Goal: Task Accomplishment & Management: Complete application form

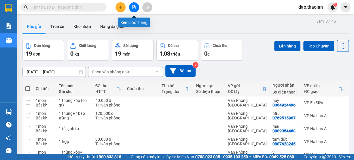
click at [133, 7] on icon "file-add" at bounding box center [134, 7] width 4 height 4
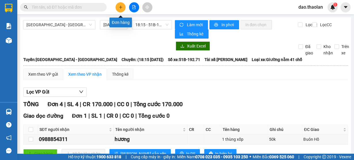
click at [121, 7] on icon "plus" at bounding box center [120, 6] width 0 height 3
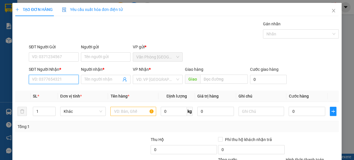
click at [60, 79] on input "SĐT Người Nhận *" at bounding box center [54, 79] width 50 height 9
type input "0375770784"
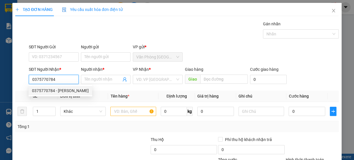
click at [65, 91] on div "0375770784 - [PERSON_NAME]" at bounding box center [60, 91] width 57 height 6
type input "khánh"
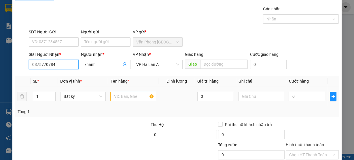
scroll to position [23, 0]
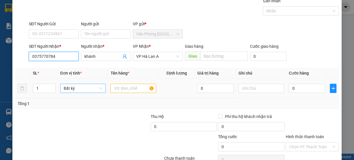
click at [80, 89] on span "Bất kỳ" at bounding box center [83, 88] width 39 height 9
type input "0375770784"
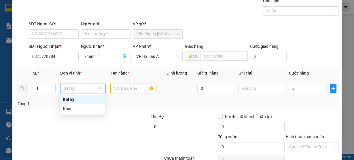
click at [125, 91] on input "text" at bounding box center [133, 88] width 46 height 9
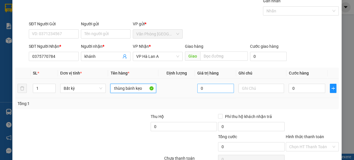
type input "thùng bánh kẹo"
click at [206, 90] on input "0" at bounding box center [215, 88] width 37 height 9
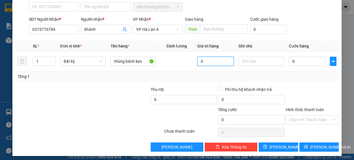
scroll to position [52, 0]
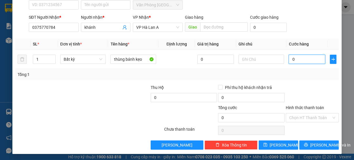
type input "3"
type input "31"
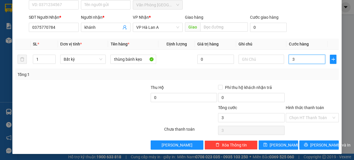
type input "31"
type input "310"
type input "3.100"
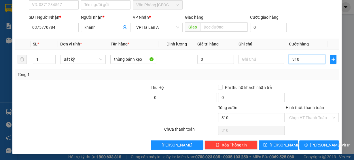
type input "3.100"
type input "310"
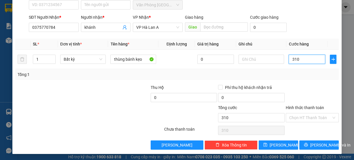
type input "31"
type input "3"
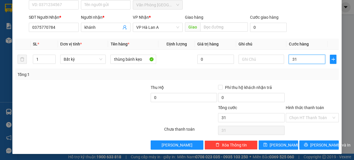
type input "3"
type input "30"
type input "300"
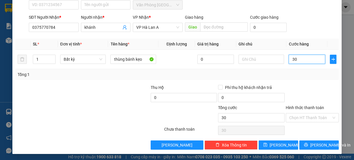
type input "300"
type input "3.000"
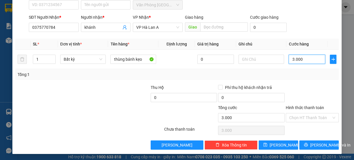
type input "30.000"
click at [300, 77] on div "Tổng: 1" at bounding box center [177, 74] width 319 height 6
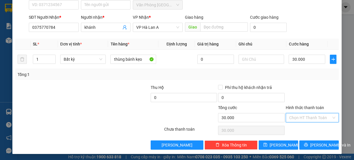
click at [306, 118] on input "Hình thức thanh toán" at bounding box center [310, 118] width 42 height 9
click at [304, 129] on div "Tại văn phòng" at bounding box center [309, 128] width 46 height 6
type input "0"
click at [317, 146] on span "[PERSON_NAME] và In" at bounding box center [330, 145] width 40 height 6
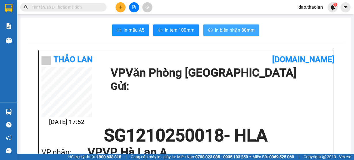
click at [231, 31] on span "In biên nhận 80mm" at bounding box center [235, 30] width 40 height 7
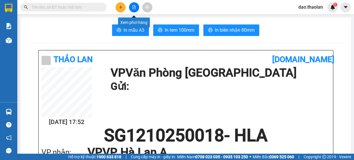
click at [134, 6] on icon "file-add" at bounding box center [134, 7] width 4 height 4
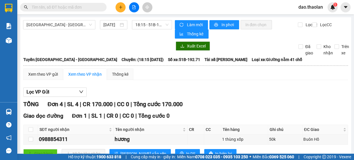
click at [60, 8] on input "text" at bounding box center [66, 7] width 68 height 6
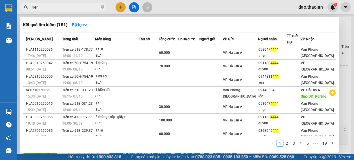
type input "444"
click at [121, 7] on div at bounding box center [177, 80] width 354 height 160
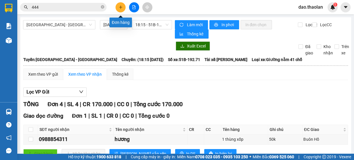
click at [121, 7] on icon "plus" at bounding box center [121, 7] width 4 height 4
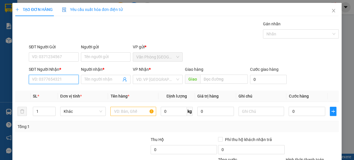
click at [55, 81] on input "SĐT Người Nhận *" at bounding box center [54, 79] width 50 height 9
type input "0949473473"
click at [54, 89] on div "Transit Pickup Surcharge Ids Transit Deliver Surcharge Ids Transit Deliver Surc…" at bounding box center [177, 111] width 324 height 181
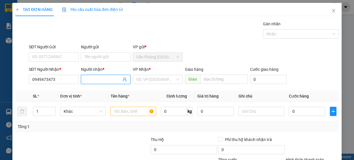
click at [103, 81] on input "Người nhận *" at bounding box center [102, 79] width 37 height 6
type input "quốc nam"
click at [166, 81] on input "search" at bounding box center [155, 79] width 39 height 9
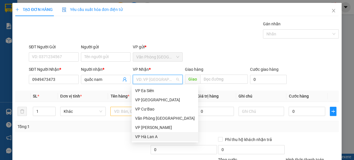
click at [153, 135] on div "VP Hà Lan A" at bounding box center [165, 137] width 60 height 6
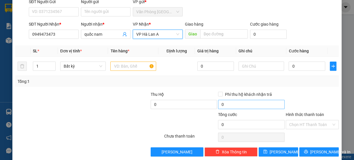
scroll to position [46, 0]
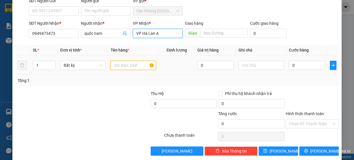
click at [121, 66] on input "text" at bounding box center [133, 65] width 46 height 9
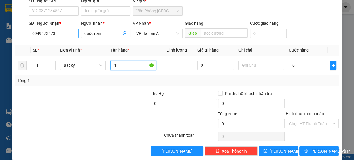
type input "1"
drag, startPoint x: 63, startPoint y: 35, endPoint x: 15, endPoint y: 36, distance: 47.9
click at [15, 36] on div "SĐT Người Nhận * 0949473473 0949473473 Người nhận * quốc nam VP Nhận * VP Hà L…" at bounding box center [177, 30] width 325 height 20
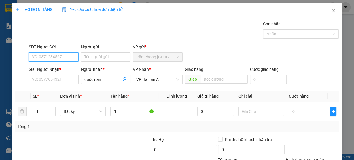
click at [35, 56] on input "SĐT Người Gửi" at bounding box center [54, 56] width 50 height 9
paste input "0949473473"
type input "0949473473"
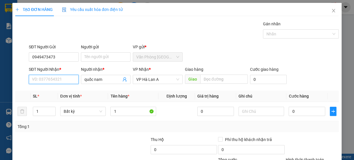
click at [43, 80] on input "SĐT Người Nhận *" at bounding box center [54, 79] width 50 height 9
type input "0913751153"
click at [48, 91] on div "0913751153 - kiều hoa" at bounding box center [53, 91] width 42 height 6
type input "kiều hoa"
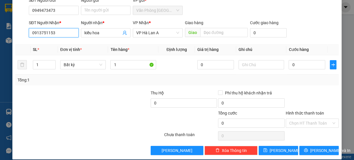
scroll to position [52, 0]
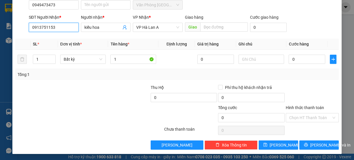
type input "0913751153"
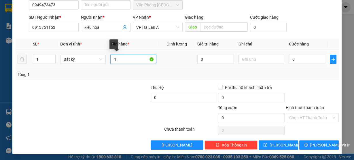
click at [125, 60] on input "1" at bounding box center [133, 59] width 46 height 9
type input "1"
type input "d"
type input "đ"
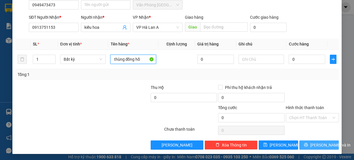
type input "thùng đồng hồ"
click at [312, 145] on span "[PERSON_NAME] và In" at bounding box center [330, 145] width 40 height 6
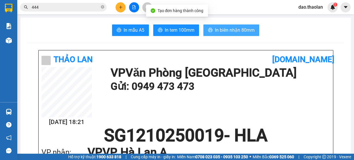
click at [231, 30] on span "In biên nhận 80mm" at bounding box center [235, 30] width 40 height 7
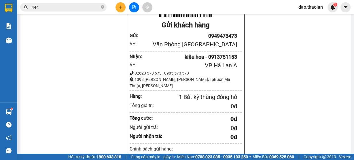
scroll to position [507, 0]
